Goal: Complete application form

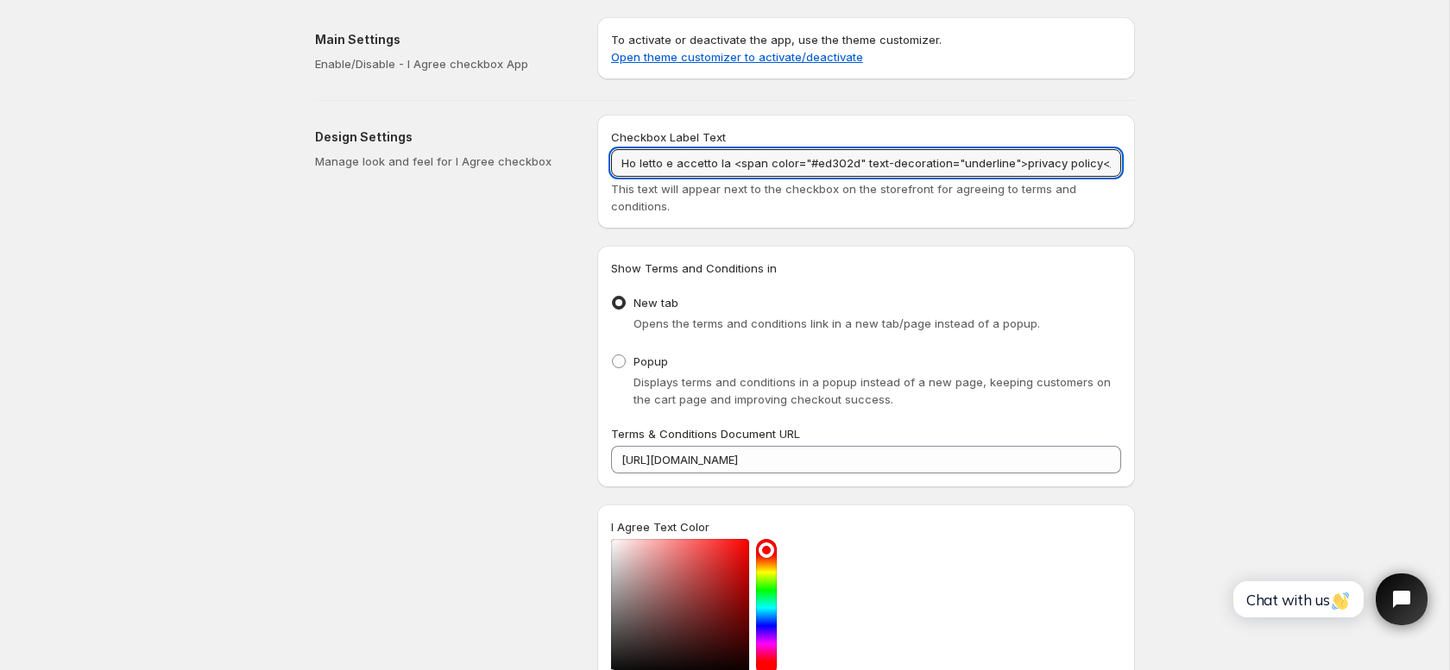
scroll to position [0, 30]
drag, startPoint x: 621, startPoint y: 167, endPoint x: 1196, endPoint y: 174, distance: 574.7
paste input "style="color:#ed302d; text-decoration:underline;"
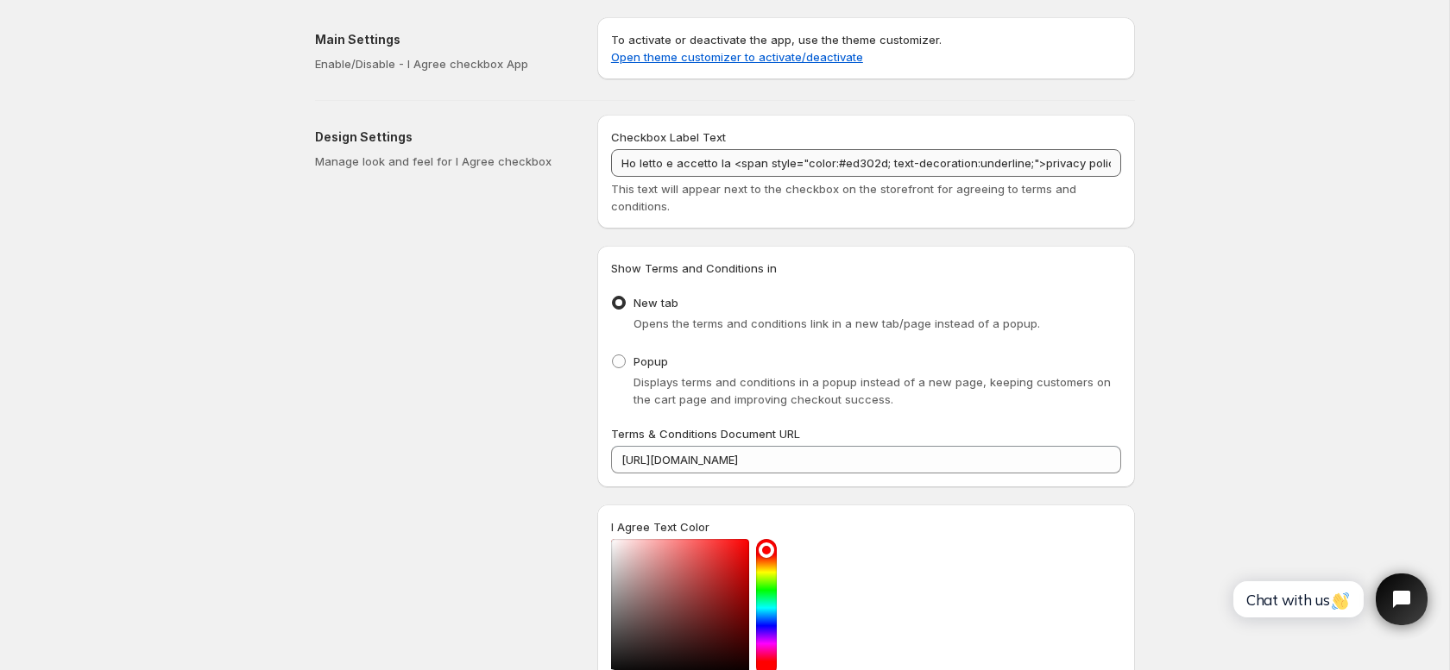
scroll to position [0, 54]
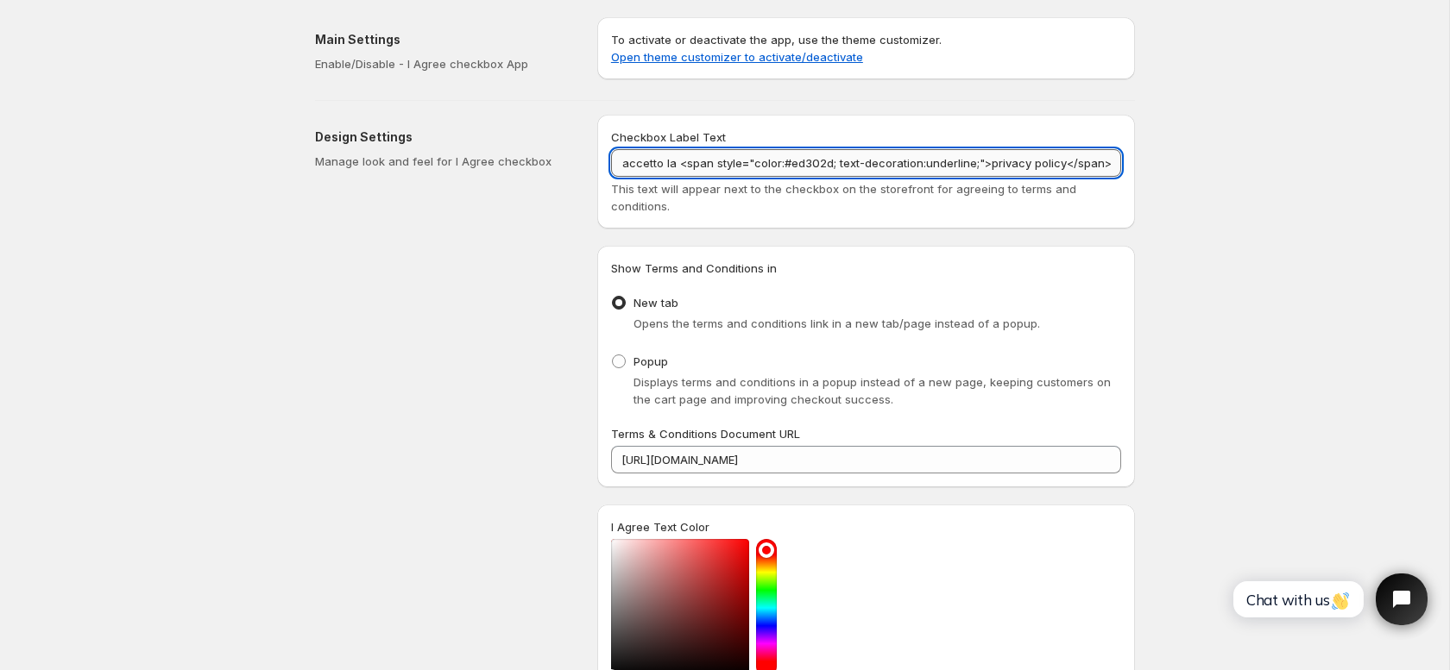
click at [1114, 162] on input "Ho letto e accetto la <span style="color:#ed302d; text-decoration:underline;">p…" at bounding box center [866, 163] width 510 height 28
type input "Ho letto e accetto la <span style="color:#ed302d; text-decoration:underline;">p…"
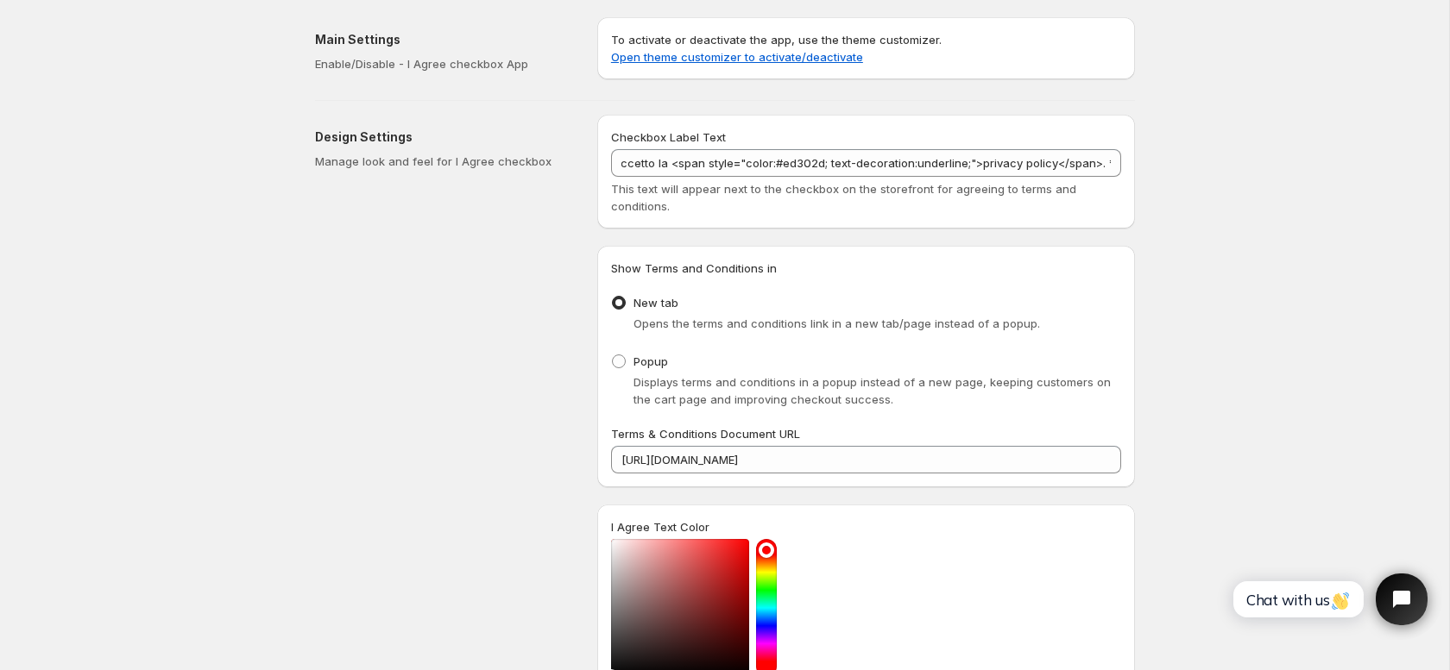
scroll to position [0, 0]
